Goal: Information Seeking & Learning: Learn about a topic

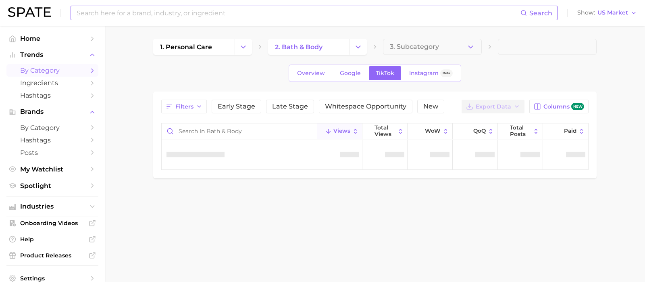
click at [181, 12] on input at bounding box center [298, 13] width 445 height 14
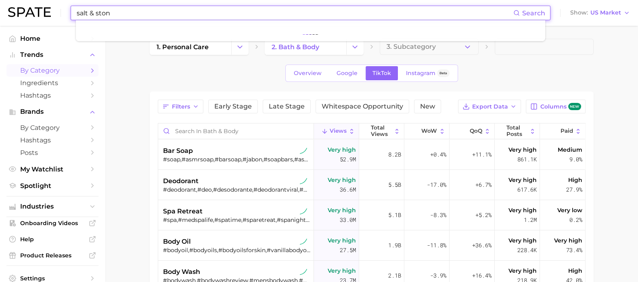
type input "salt & stone"
type textarea "x"
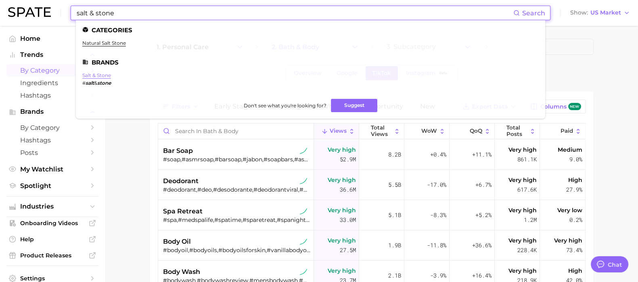
type input "salt & stone"
click at [99, 75] on link "salt & stone" at bounding box center [96, 75] width 29 height 6
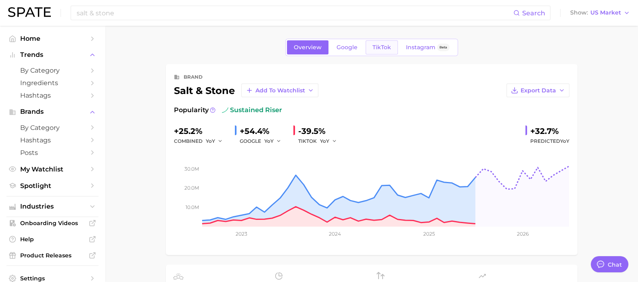
click at [379, 49] on span "TikTok" at bounding box center [381, 47] width 19 height 7
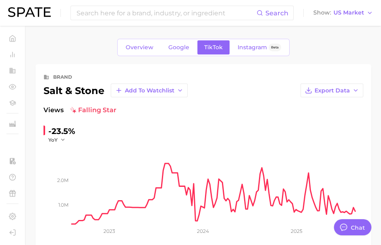
type textarea "x"
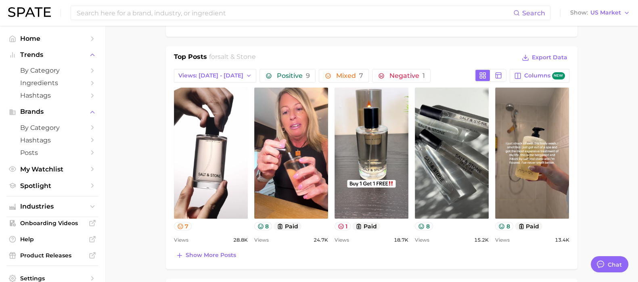
scroll to position [348, 0]
click at [215, 77] on button "Views: [DATE] - [DATE]" at bounding box center [215, 76] width 83 height 14
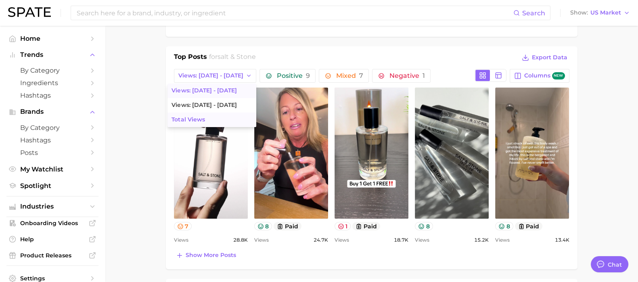
click at [211, 116] on button "Total Views" at bounding box center [211, 120] width 89 height 15
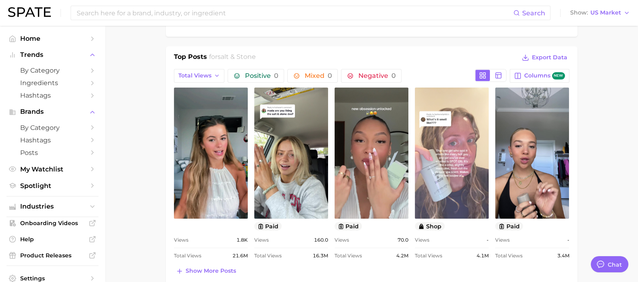
scroll to position [0, 0]
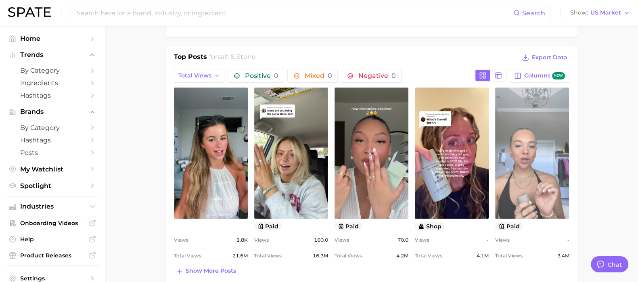
click at [512, 125] on link "view post on TikTok" at bounding box center [532, 153] width 74 height 131
